Goal: Check status: Check status

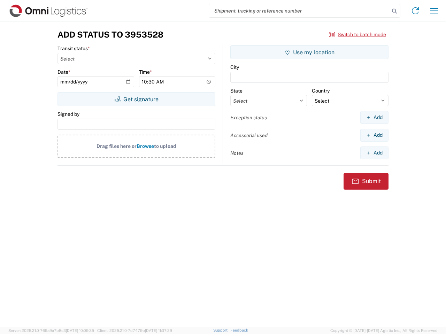
click at [299, 11] on input "search" at bounding box center [299, 10] width 180 height 13
click at [394, 11] on icon at bounding box center [394, 11] width 10 height 10
click at [415, 11] on icon at bounding box center [414, 10] width 11 height 11
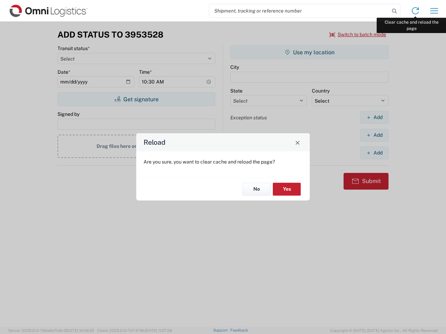
click at [434, 11] on div "Reload Are you sure, you want to clear cache and reload the page? No Yes" at bounding box center [223, 167] width 446 height 334
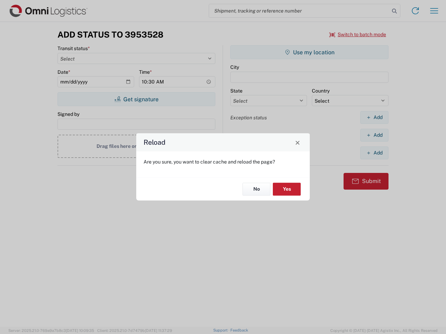
click at [357, 34] on div "Reload Are you sure, you want to clear cache and reload the page? No Yes" at bounding box center [223, 167] width 446 height 334
click at [136, 99] on div "Reload Are you sure, you want to clear cache and reload the page? No Yes" at bounding box center [223, 167] width 446 height 334
click at [309, 52] on div "Reload Are you sure, you want to clear cache and reload the page? No Yes" at bounding box center [223, 167] width 446 height 334
click at [374, 117] on div "Reload Are you sure, you want to clear cache and reload the page? No Yes" at bounding box center [223, 167] width 446 height 334
click at [374, 135] on div "Reload Are you sure, you want to clear cache and reload the page? No Yes" at bounding box center [223, 167] width 446 height 334
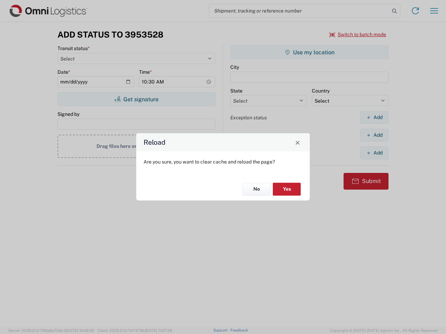
click at [374, 153] on div "Reload Are you sure, you want to clear cache and reload the page? No Yes" at bounding box center [223, 167] width 446 height 334
